Goal: Task Accomplishment & Management: Use online tool/utility

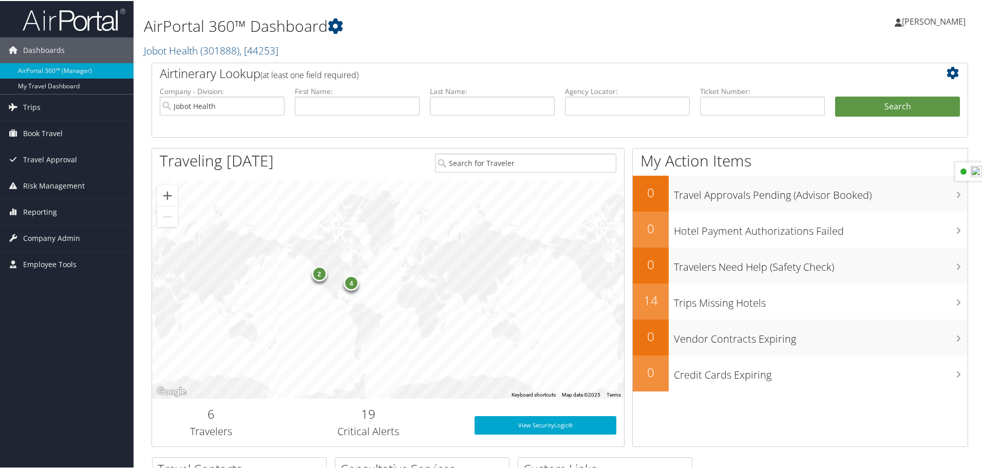
click at [935, 19] on span "Monica Paterson" at bounding box center [934, 20] width 64 height 11
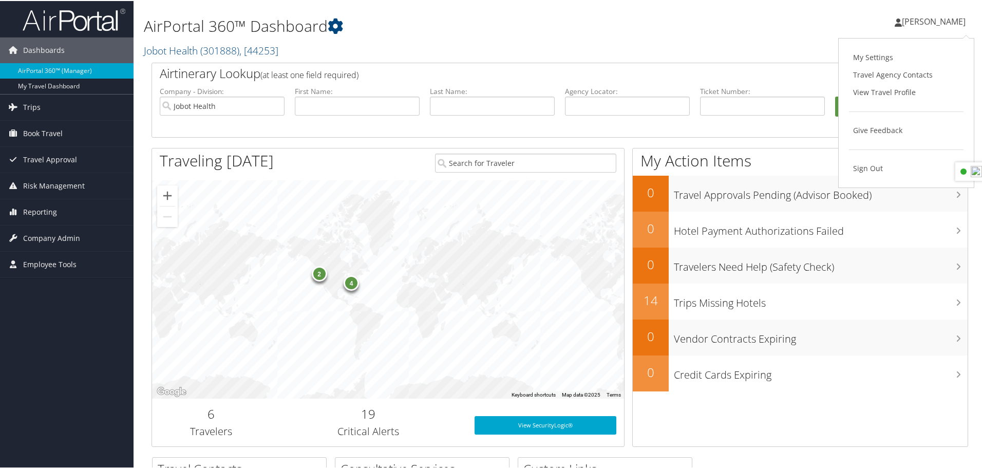
click at [535, 55] on h2 "Jobot Health ( 301888 ) , [ 44253 ]" at bounding box center [421, 48] width 555 height 17
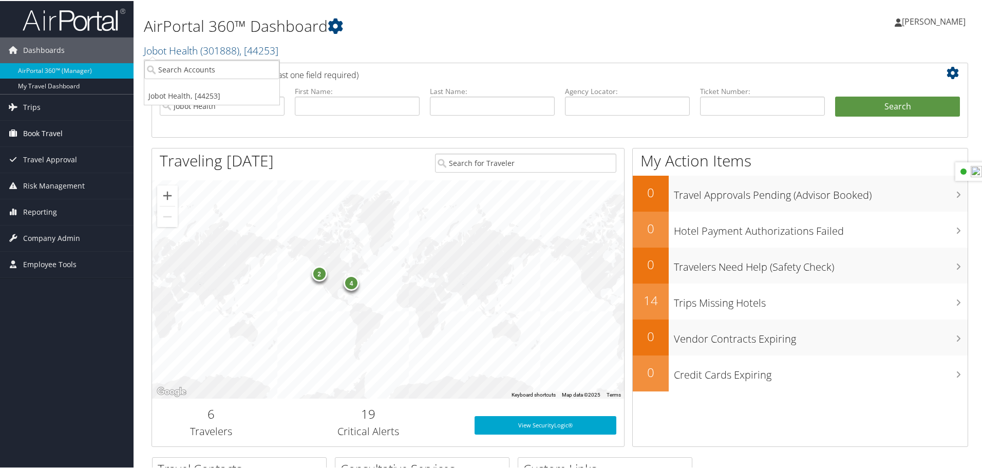
click at [57, 128] on span "Book Travel" at bounding box center [43, 133] width 40 height 26
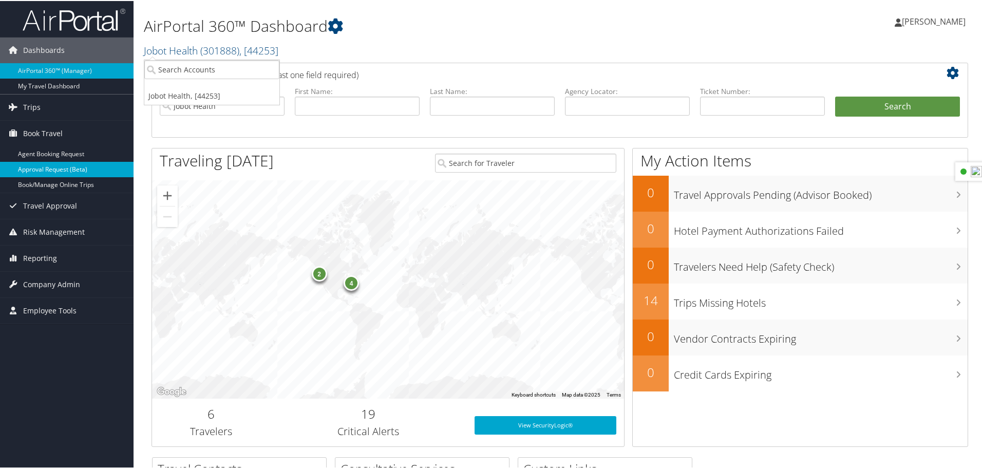
click at [65, 173] on link "Approval Request (Beta)" at bounding box center [67, 168] width 134 height 15
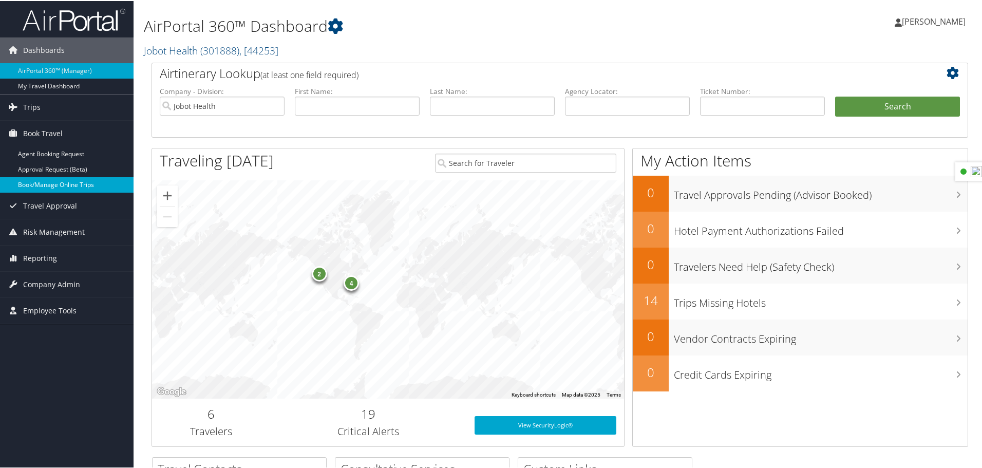
click at [65, 184] on link "Book/Manage Online Trips" at bounding box center [67, 183] width 134 height 15
